Goal: Entertainment & Leisure: Consume media (video, audio)

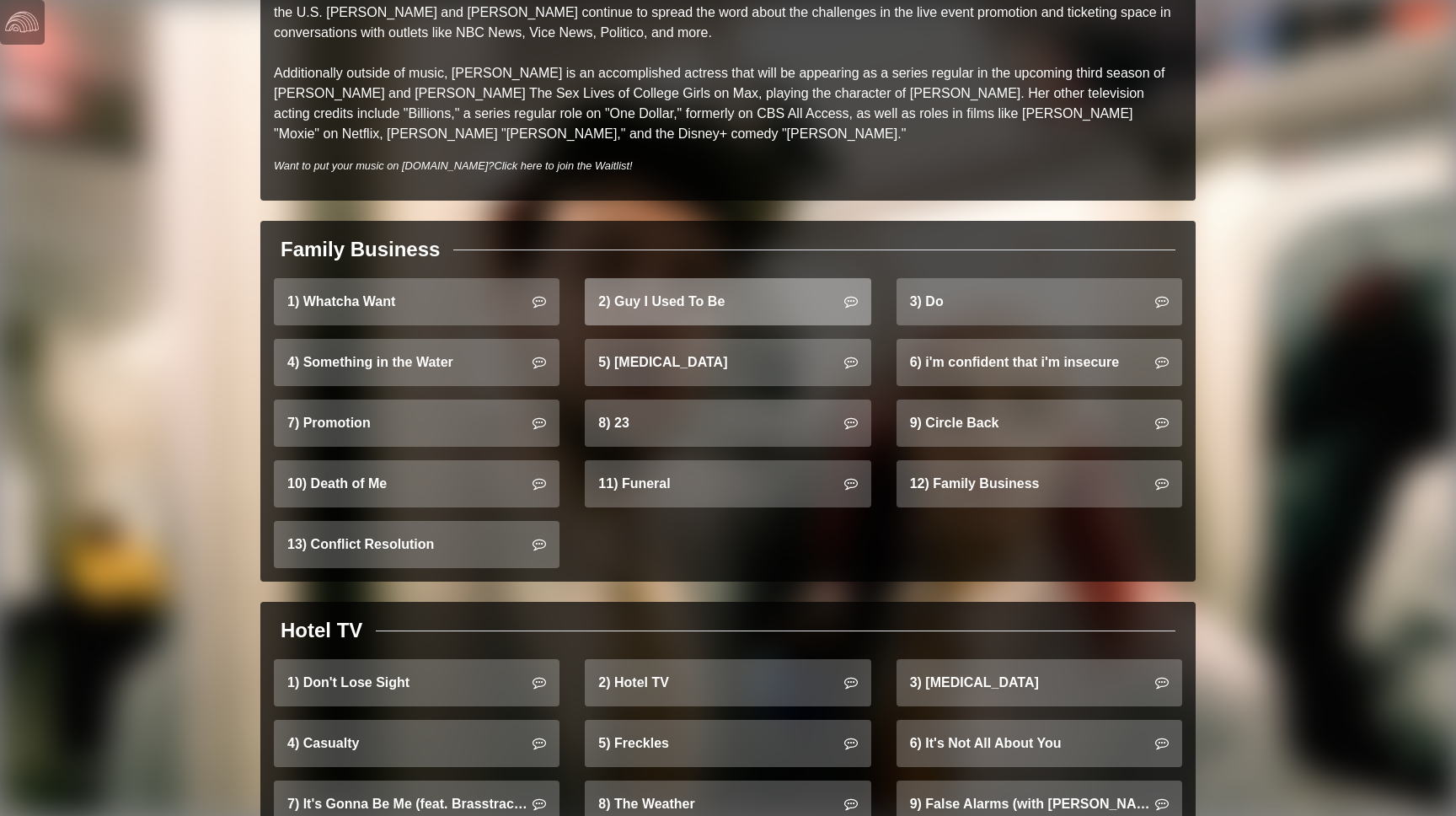
scroll to position [868, 0]
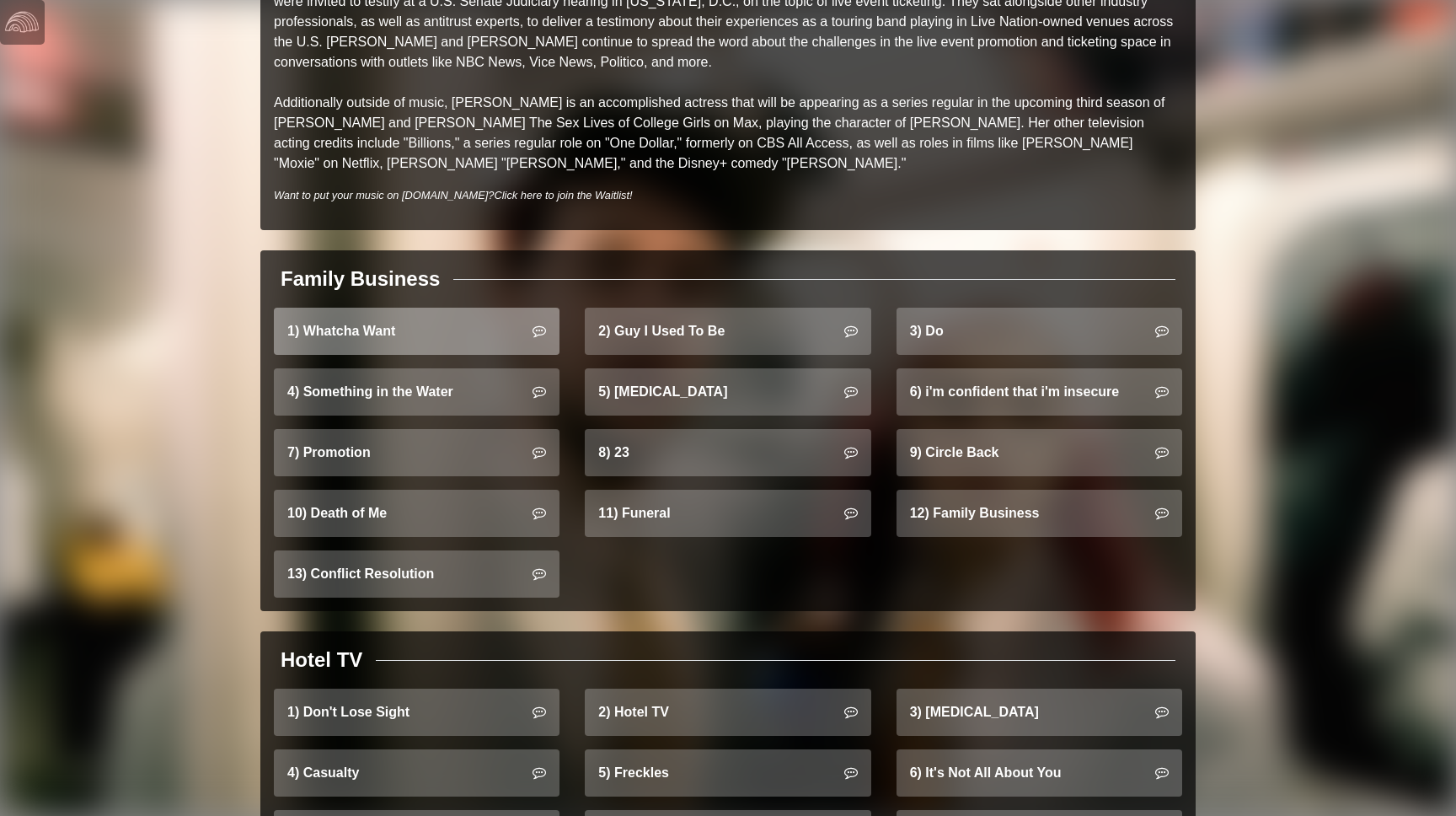
click at [424, 308] on link "1) Whatcha Want" at bounding box center [416, 332] width 285 height 47
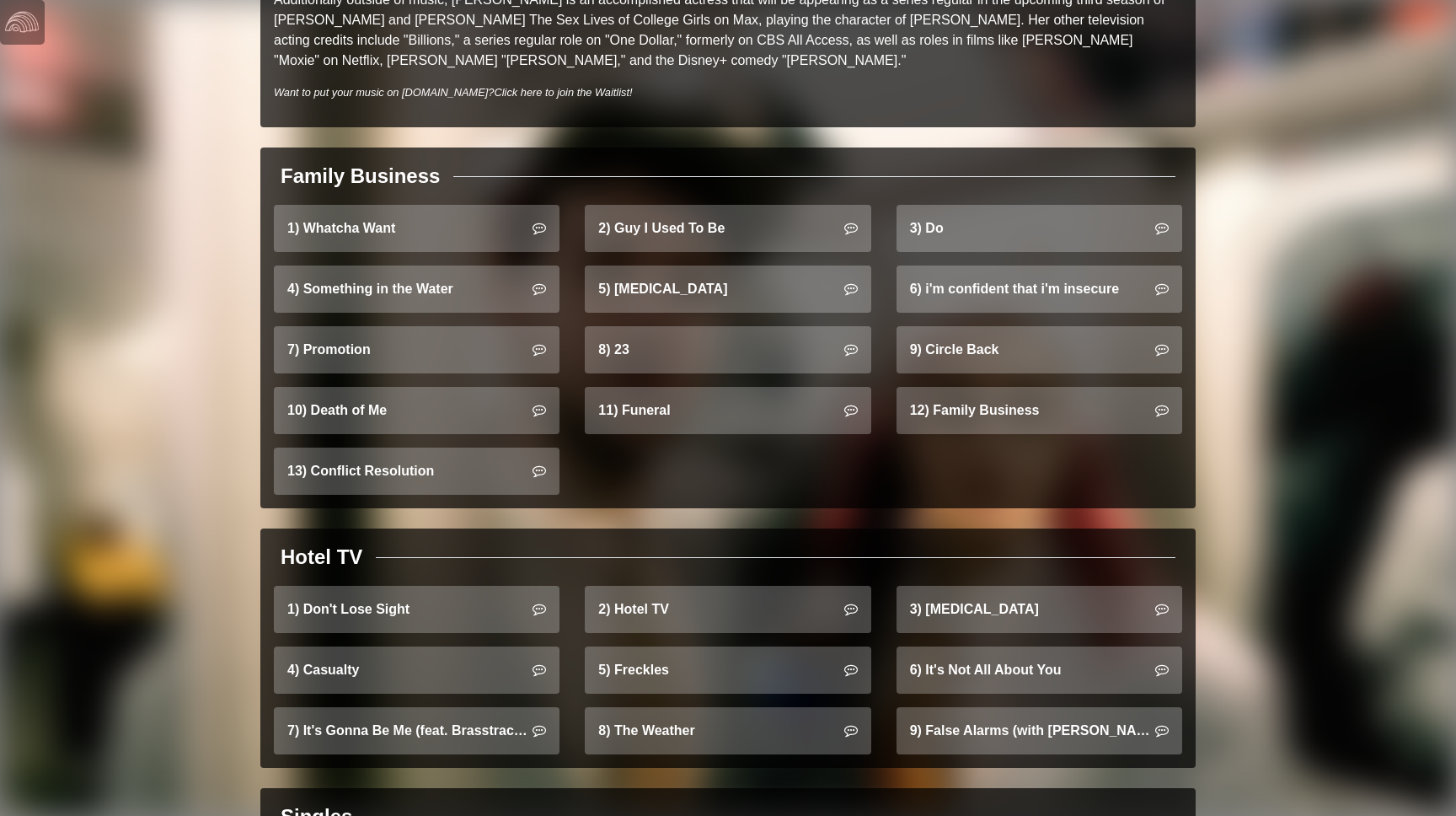
scroll to position [994, 0]
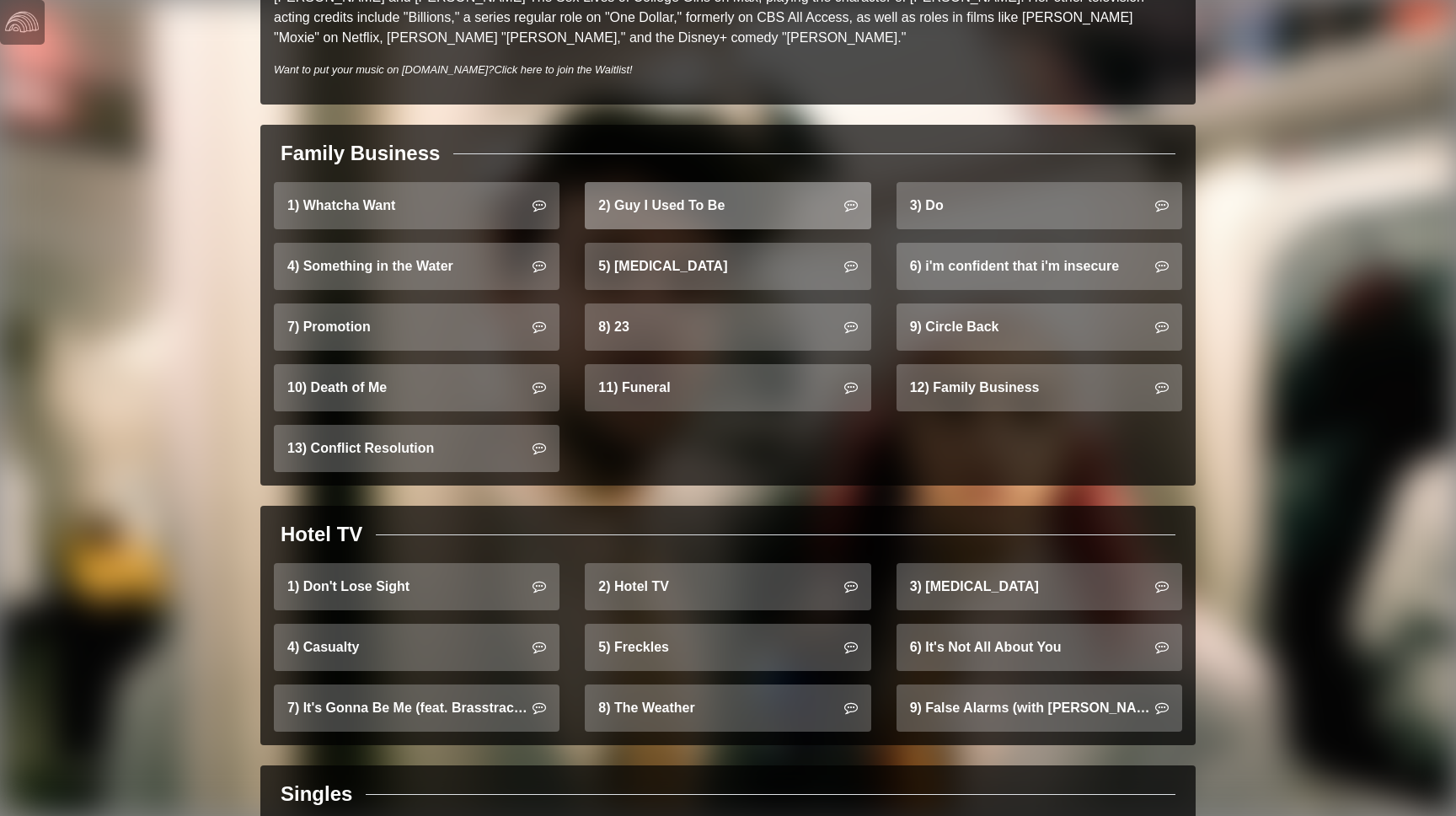
click at [698, 191] on link "2) Guy I Used To Be" at bounding box center [727, 206] width 285 height 47
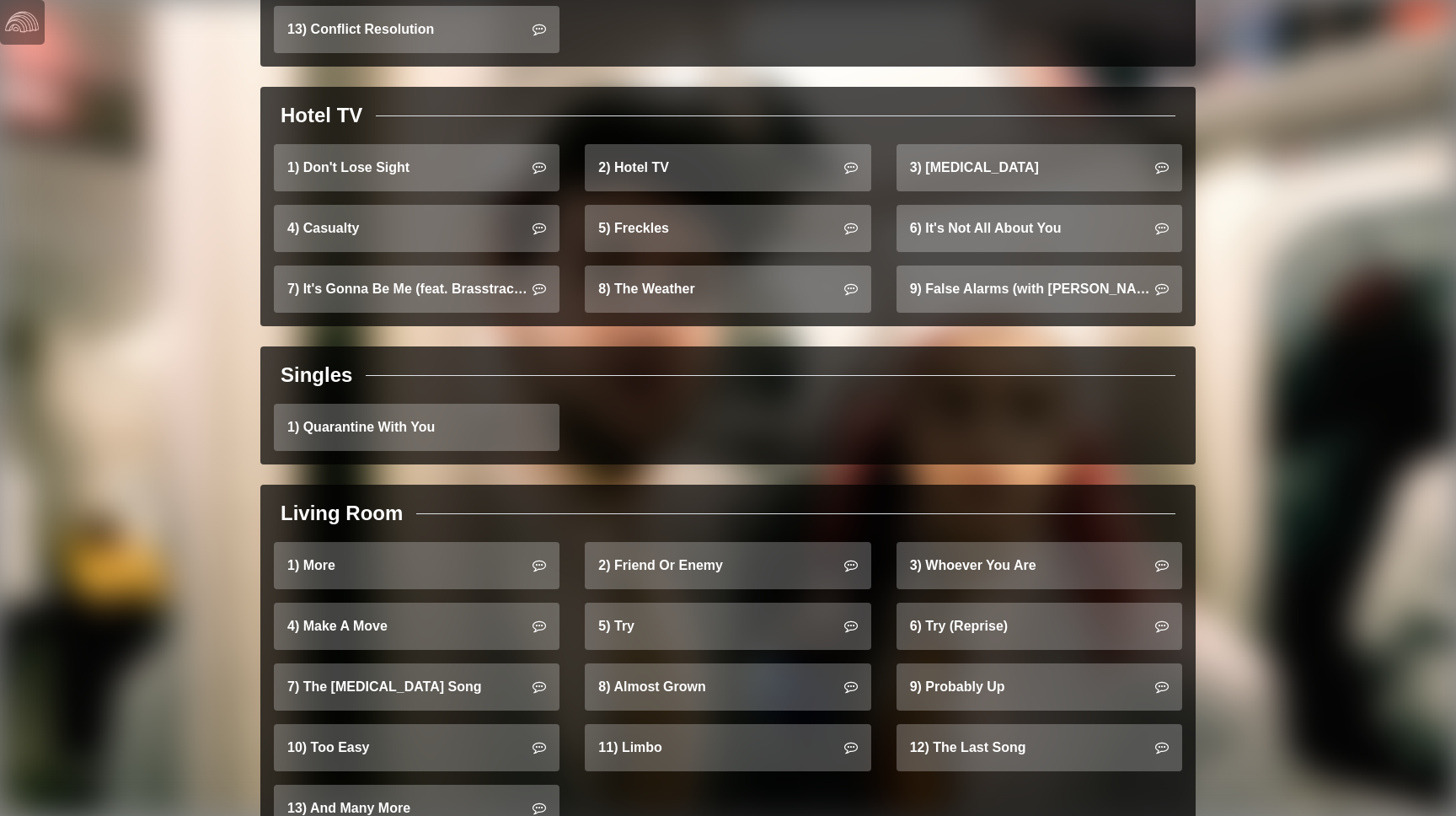
scroll to position [1465, 0]
